Goal: Task Accomplishment & Management: Complete application form

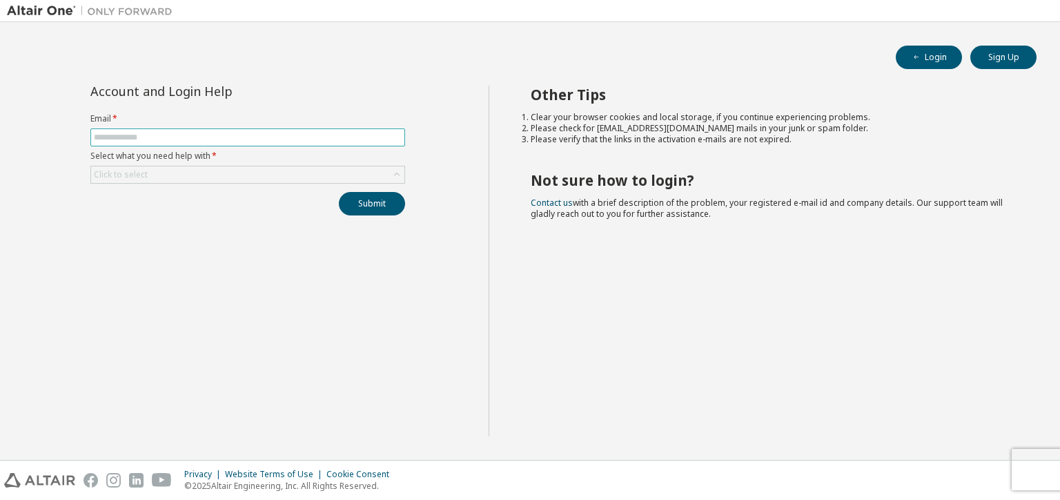
click at [293, 130] on span at bounding box center [247, 137] width 315 height 18
click at [293, 138] on input "text" at bounding box center [248, 137] width 308 height 11
click at [319, 178] on div "Click to select" at bounding box center [247, 174] width 313 height 17
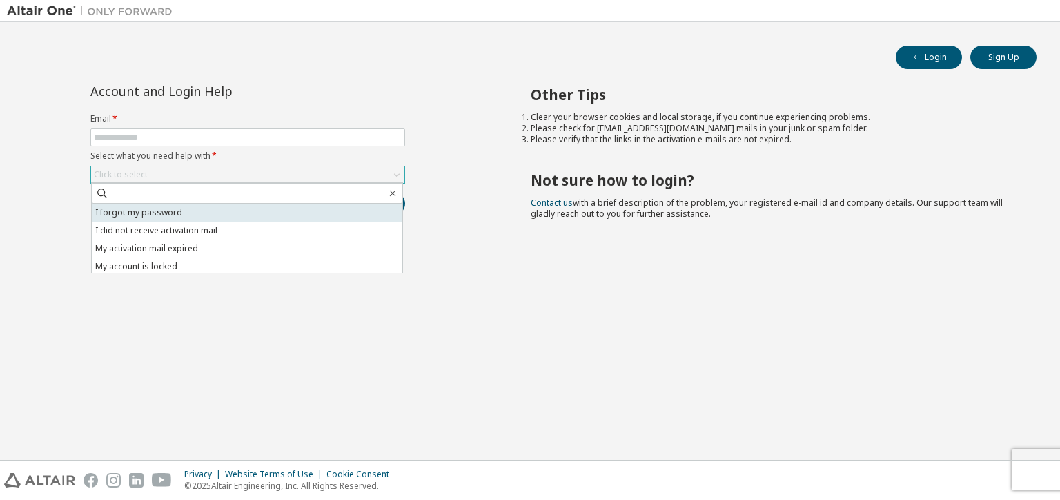
click at [270, 213] on li "I forgot my password" at bounding box center [247, 213] width 310 height 18
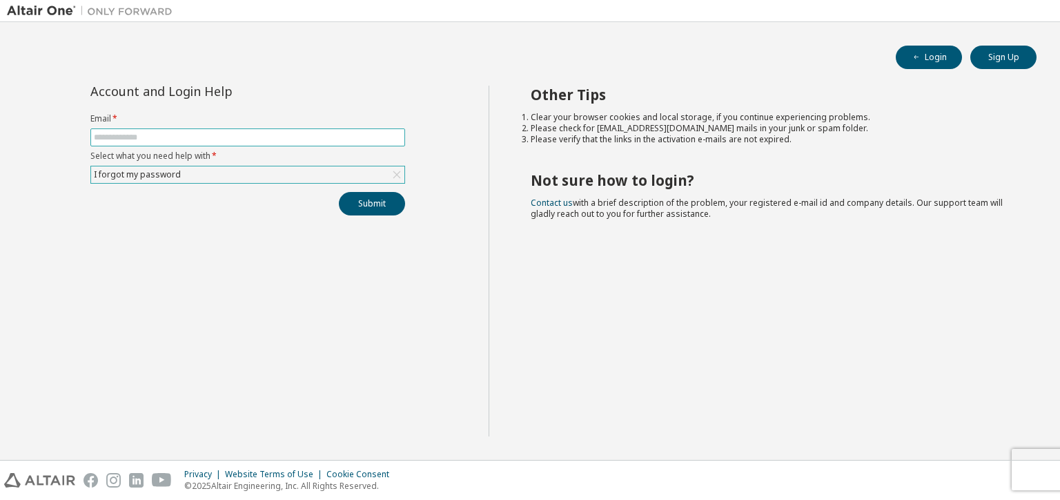
click at [207, 139] on input "text" at bounding box center [248, 137] width 308 height 11
type input "**********"
click at [372, 201] on button "Submit" at bounding box center [372, 203] width 66 height 23
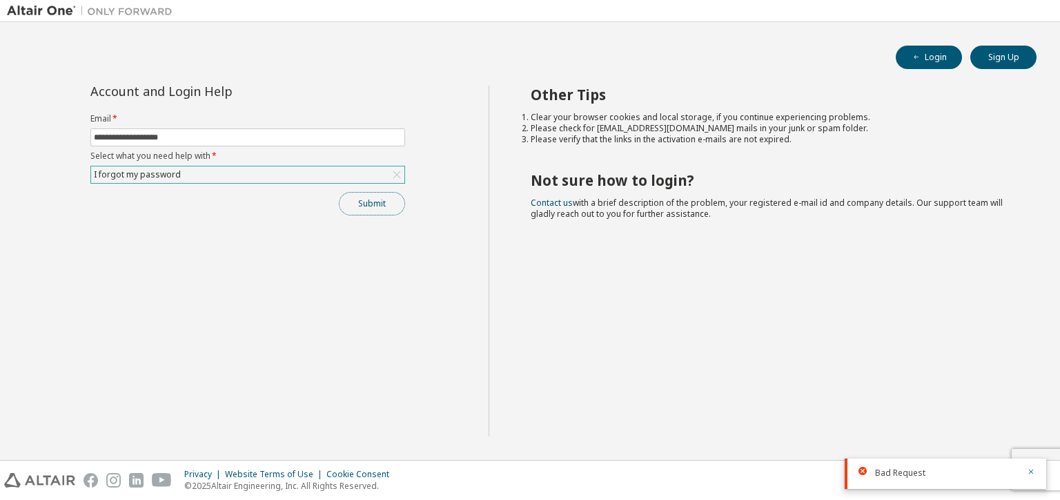
click at [379, 195] on button "Submit" at bounding box center [372, 203] width 66 height 23
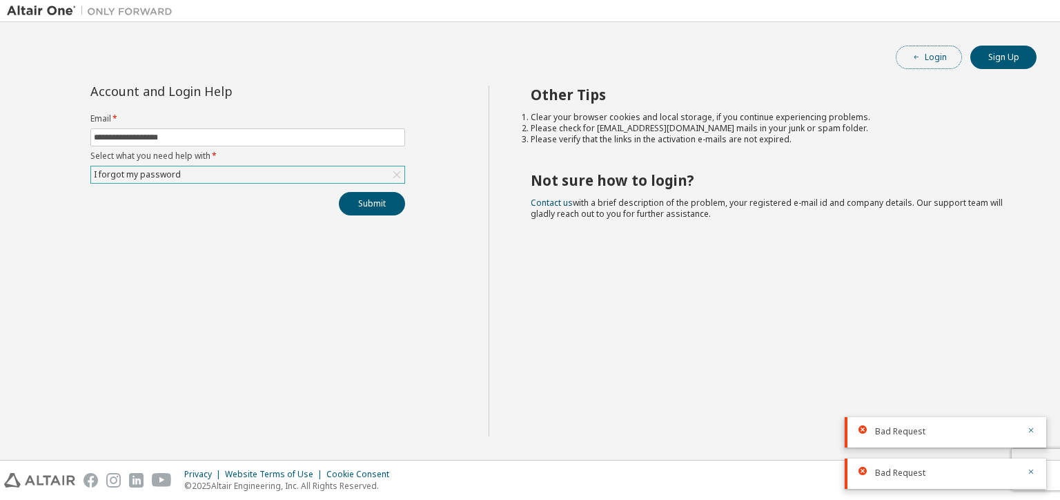
click at [922, 61] on button "Login" at bounding box center [929, 57] width 66 height 23
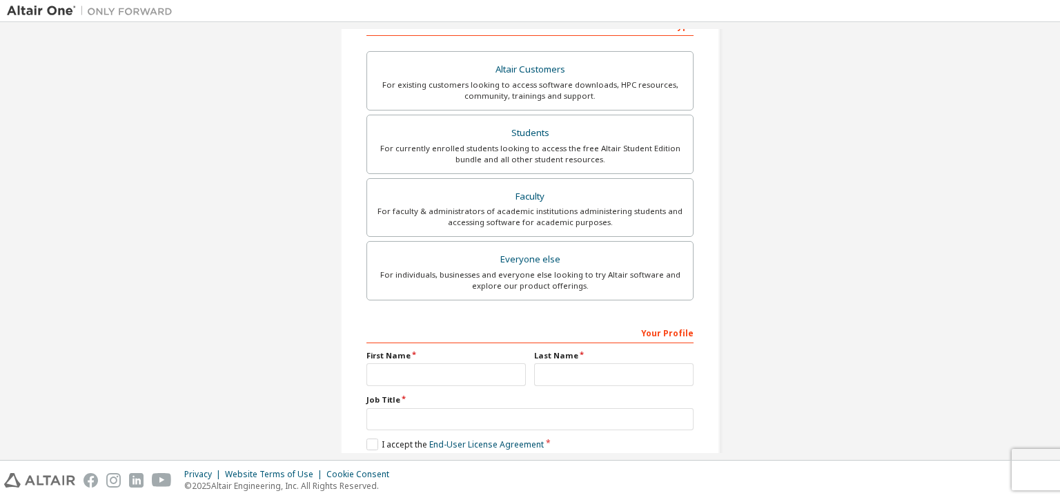
scroll to position [304, 0]
